Goal: Information Seeking & Learning: Learn about a topic

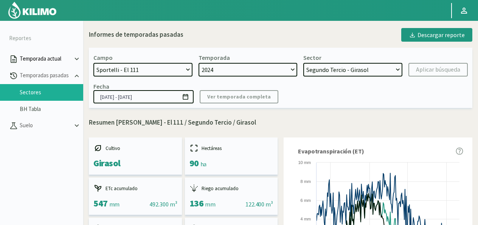
click at [45, 62] on p "Temporada actual" at bounding box center [45, 59] width 55 height 9
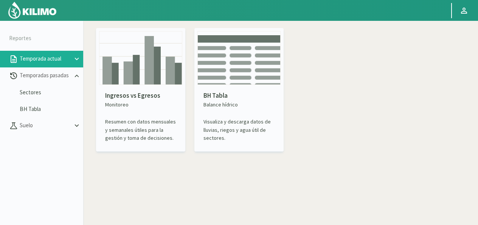
click at [26, 60] on p "Temporada actual" at bounding box center [45, 59] width 55 height 9
click at [19, 39] on p "Reportes" at bounding box center [41, 38] width 83 height 17
click at [79, 58] on icon at bounding box center [77, 59] width 8 height 8
click at [61, 78] on link "Ingresos vs Egresos" at bounding box center [52, 75] width 64 height 7
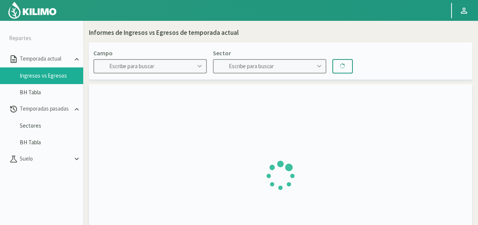
type input "Sportelli - El 111"
type input "Segundo Tercio"
type input "[DATE] - [DATE]"
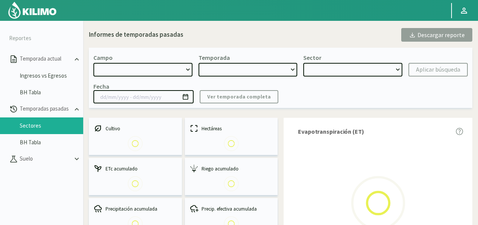
select select "0: Object"
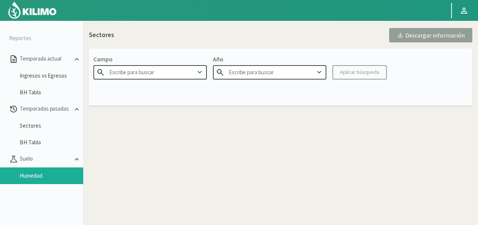
type input "Sportelli - El 111"
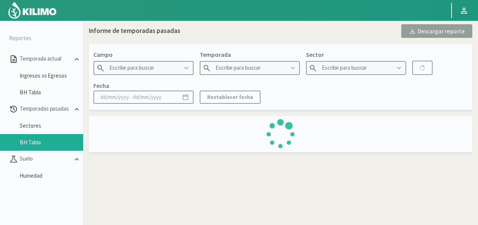
type input "Sportelli - El 111"
type input "2022"
type input "Segundo Tercio - Soja 2°"
type input "[DATE] - [DATE]"
